Goal: Information Seeking & Learning: Learn about a topic

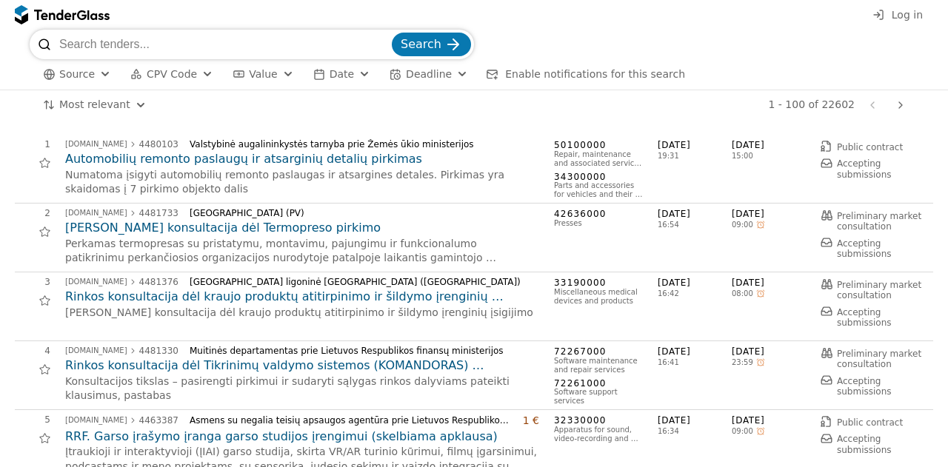
click at [162, 45] on input "search" at bounding box center [224, 45] width 330 height 30
type input "modulin"
click at [430, 43] on span "Search" at bounding box center [421, 44] width 41 height 14
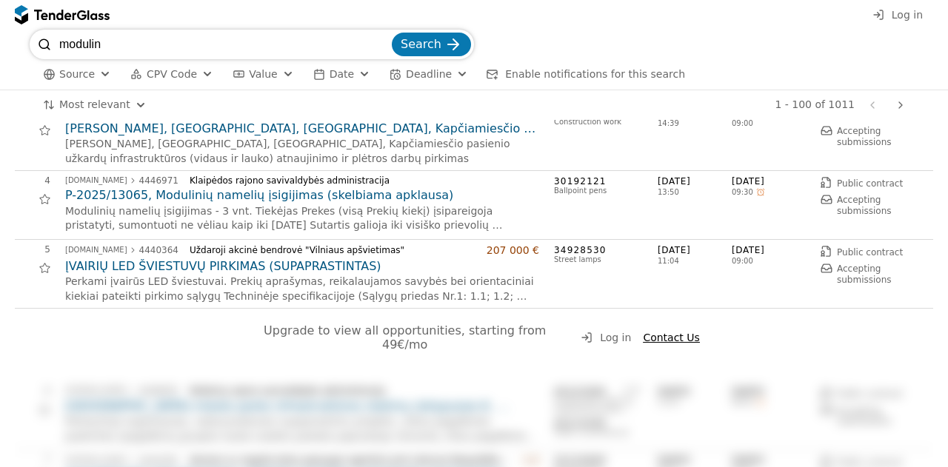
scroll to position [148, 0]
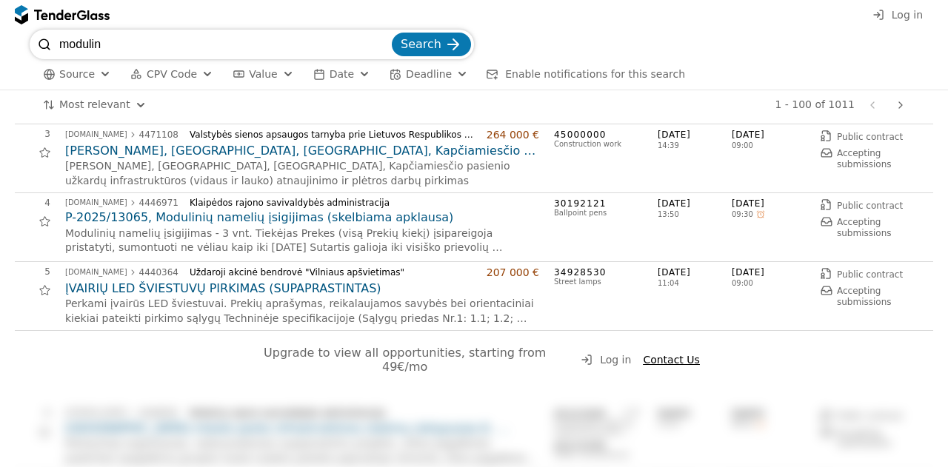
click at [182, 218] on h2 "P-2025/13065, Modulinių namelių įsigijimas (skelbiama apklausa)" at bounding box center [302, 218] width 474 height 16
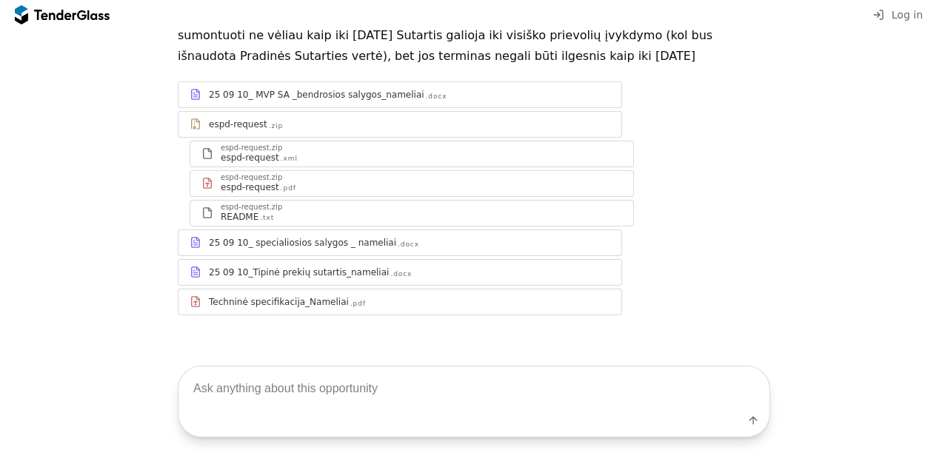
scroll to position [153, 0]
click at [249, 303] on div "Techninė specifikacija_Nameliai" at bounding box center [279, 302] width 140 height 12
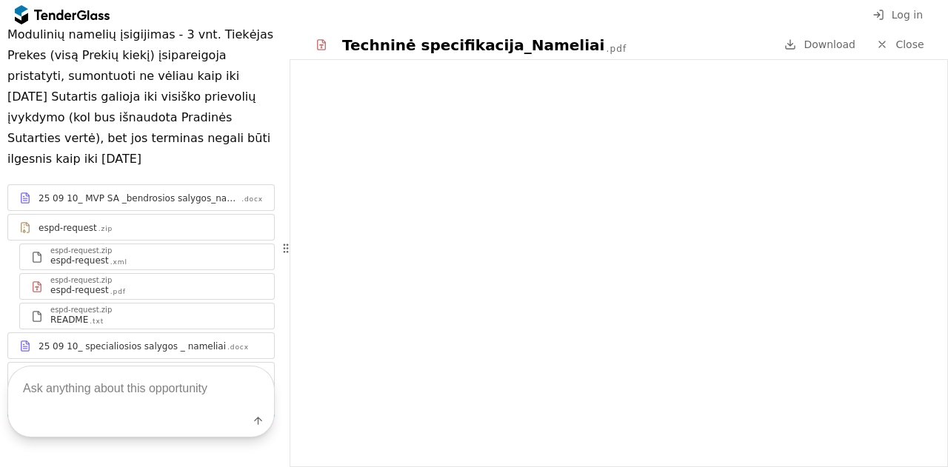
click at [111, 341] on div "25 09 10_ specialiosios salygos _ nameliai" at bounding box center [132, 347] width 187 height 12
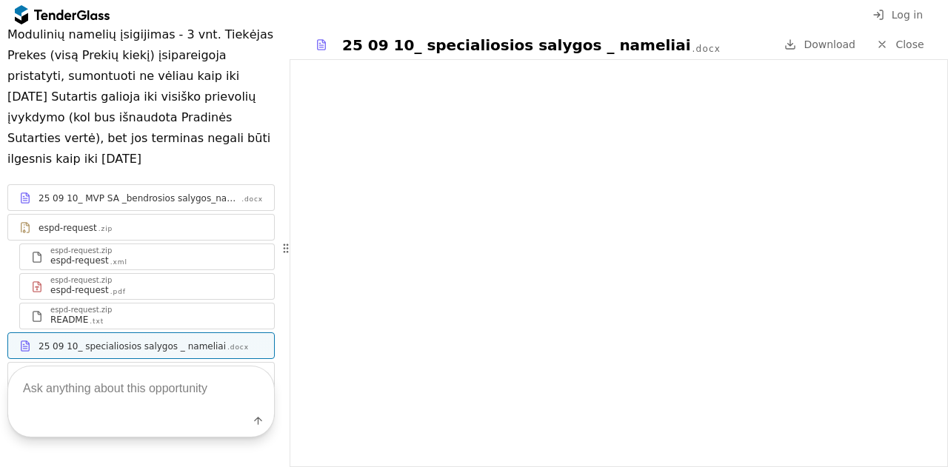
click at [178, 370] on div "25 09 10_Tipinė prekių sutartis_nameliai" at bounding box center [129, 376] width 180 height 12
